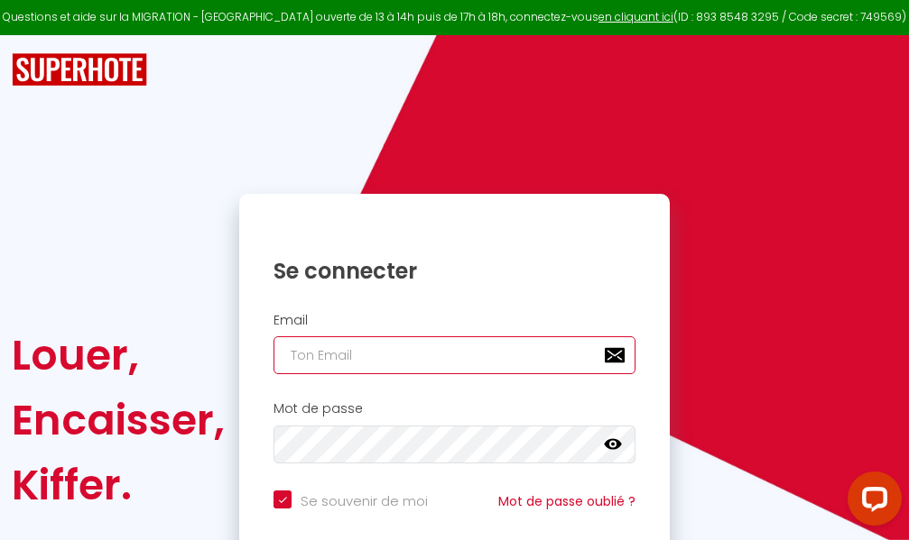
click at [472, 359] on input "email" at bounding box center [454, 356] width 362 height 38
type input "m"
checkbox input "true"
type input "ma"
checkbox input "true"
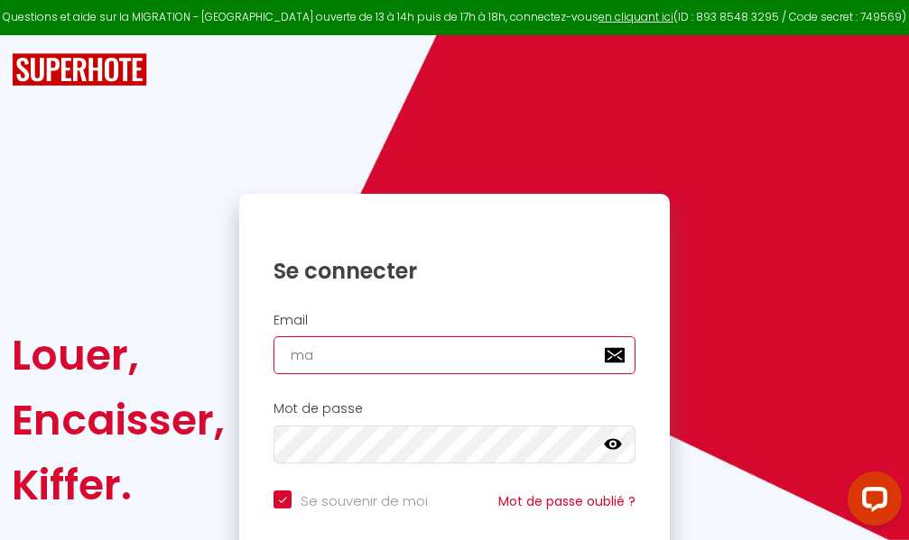
type input "mar"
checkbox input "true"
type input "marc"
checkbox input "true"
type input "marcd"
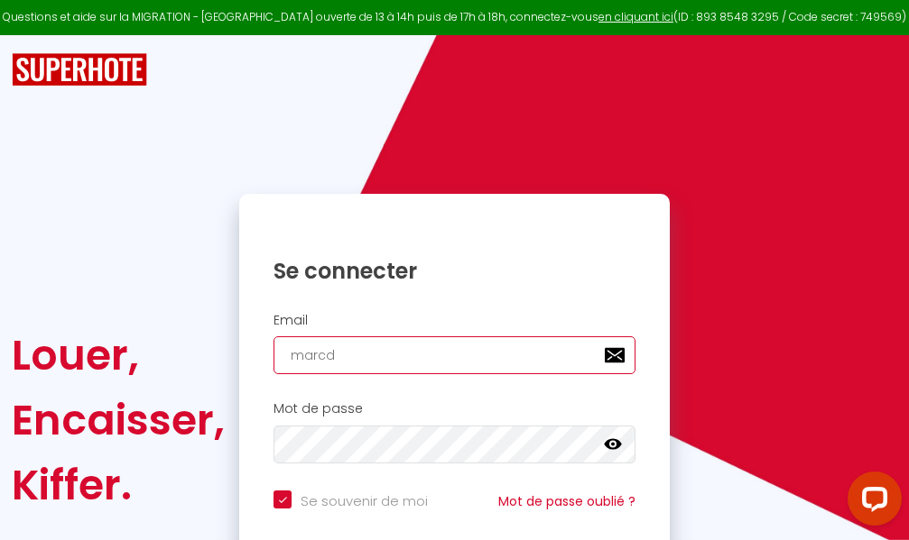
checkbox input "true"
type input "marcdp"
checkbox input "true"
type input "marcdpo"
checkbox input "true"
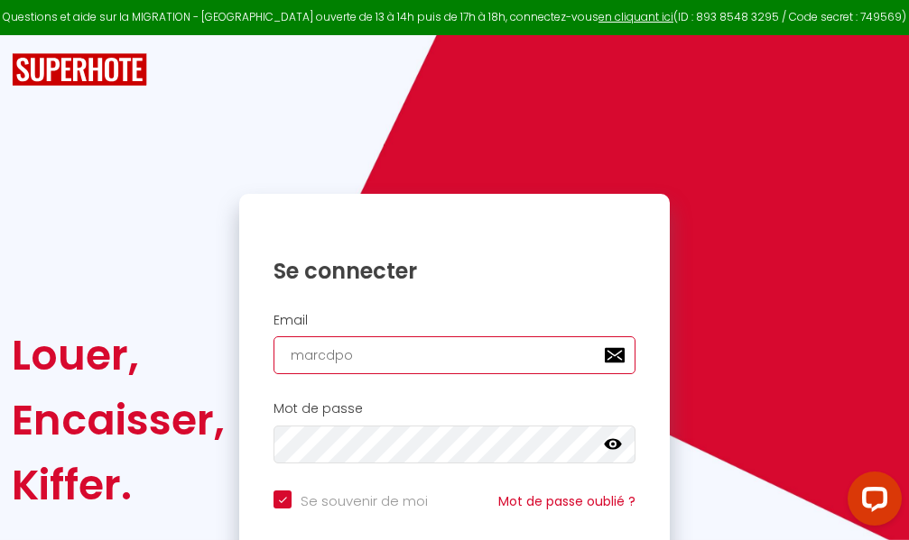
type input "marcdpoz"
checkbox input "true"
type input "marcdpoz."
checkbox input "true"
type input "marcdpoz.l"
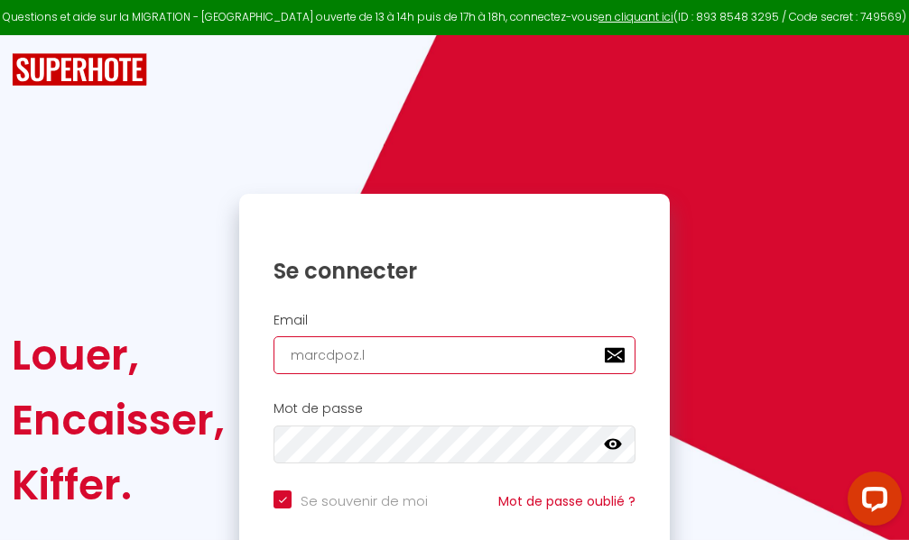
checkbox input "true"
type input "marcdpoz.lo"
checkbox input "true"
type input "marcdpoz.loc"
checkbox input "true"
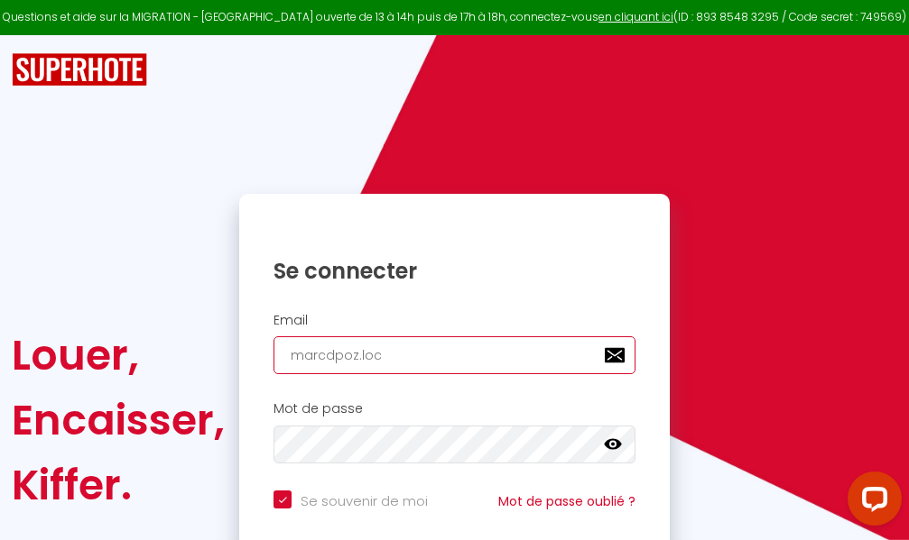
type input "marcdpoz.loca"
checkbox input "true"
type input "marcdpoz.locat"
checkbox input "true"
type input "marcdpoz.locati"
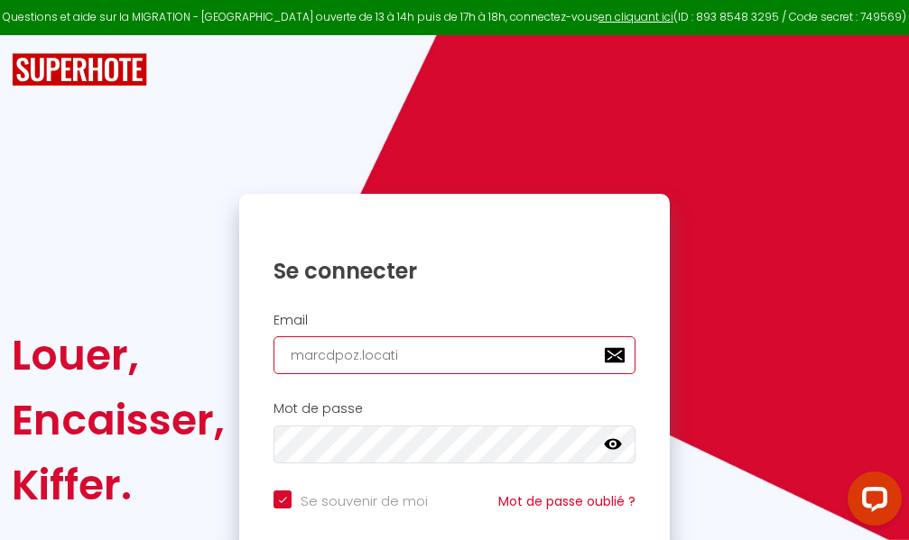
checkbox input "true"
type input "marcdpoz.locatio"
checkbox input "true"
type input "marcdpoz.location"
checkbox input "true"
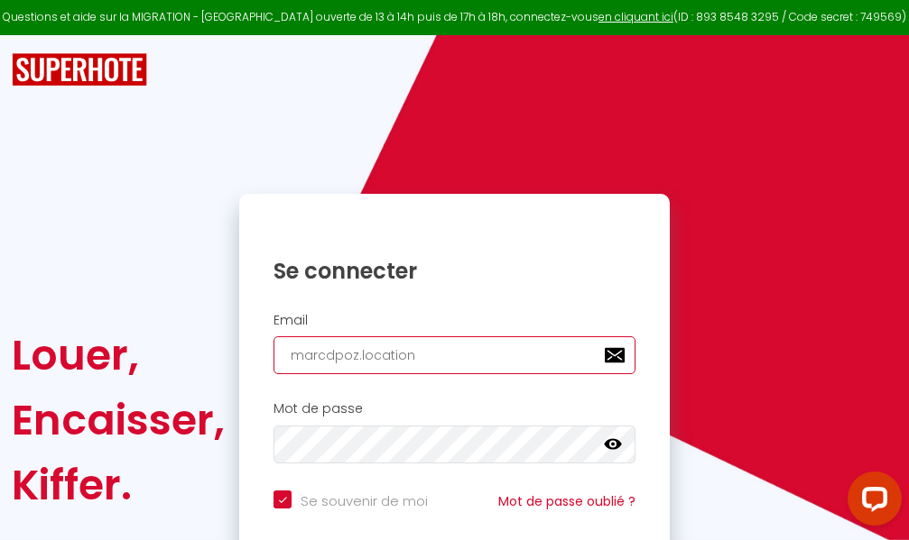
type input "marcdpoz.location@"
checkbox input "true"
type input "marcdpoz.location@g"
checkbox input "true"
type input "marcdpoz.location@gm"
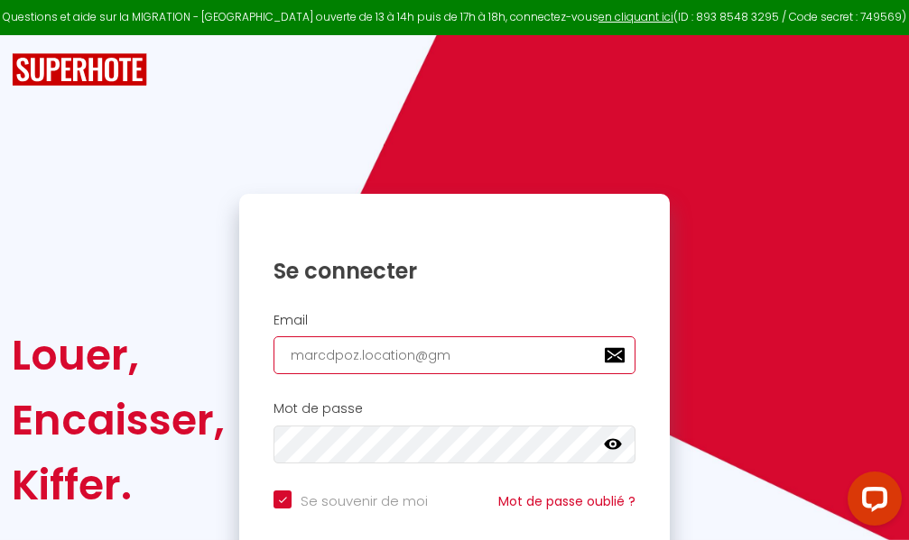
checkbox input "true"
type input "marcdpoz.location@gma"
checkbox input "true"
type input "marcdpoz.location@gmai"
checkbox input "true"
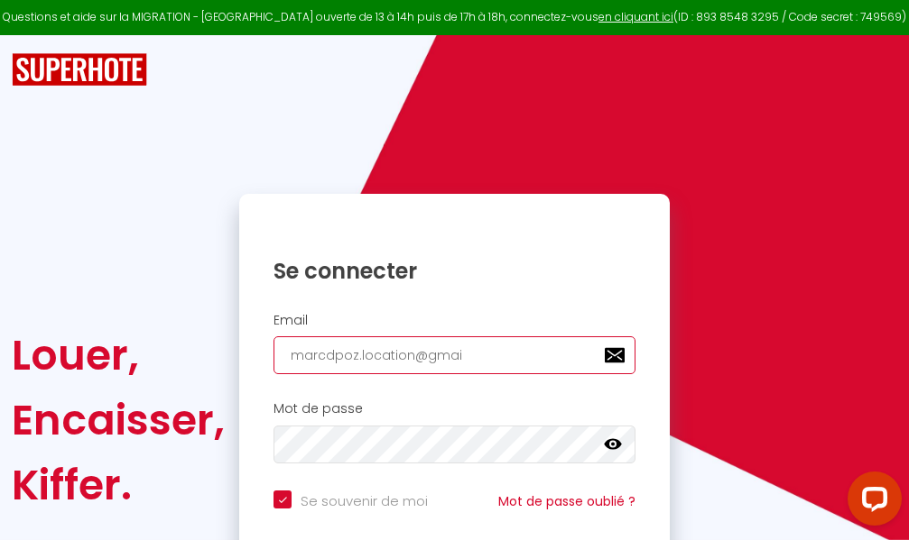
type input "marcdpoz.location@gmail"
checkbox input "true"
type input "marcdpoz.location@gmail."
checkbox input "true"
type input "marcdpoz.location@gmail.c"
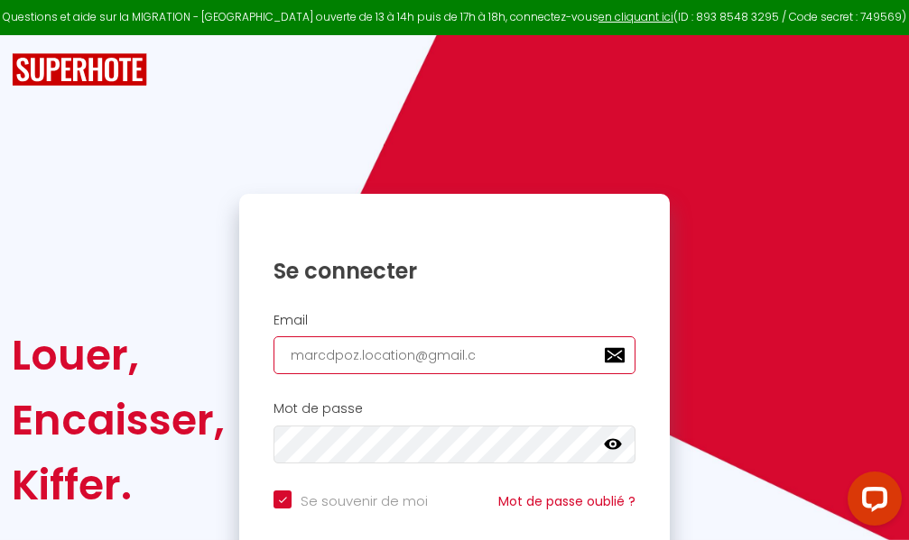
checkbox input "true"
type input "marcdpoz.location@gmail.co"
checkbox input "true"
type input "marcdpoz.location@gmail.com"
checkbox input "true"
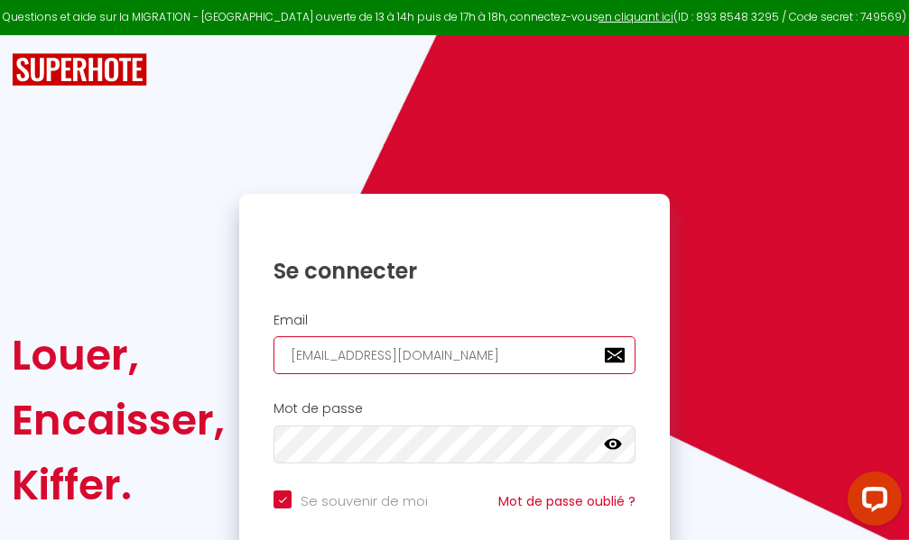
type input "marcdpoz.location@gmail.com"
click at [411, 358] on input "email" at bounding box center [454, 356] width 362 height 38
